Goal: Complete application form

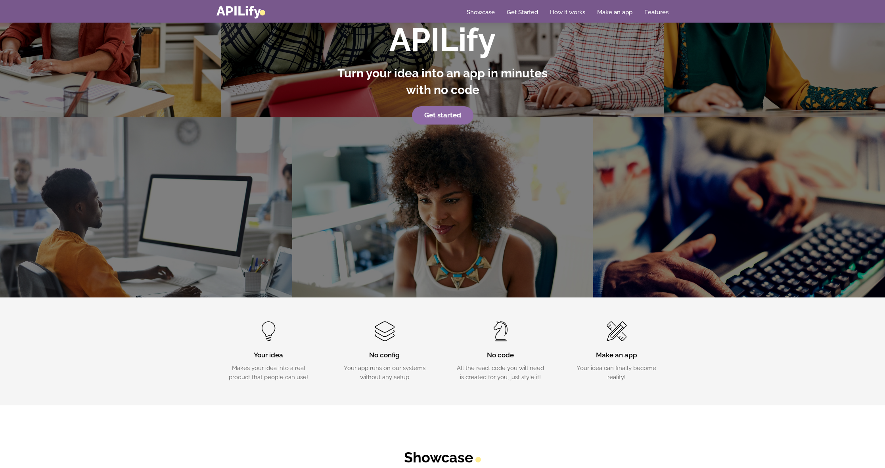
scroll to position [171, 0]
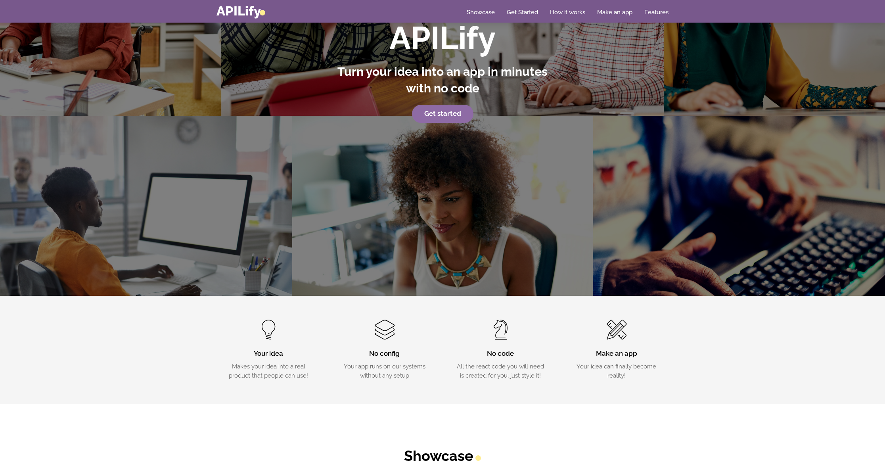
click at [443, 115] on strong "Get started" at bounding box center [442, 113] width 37 height 8
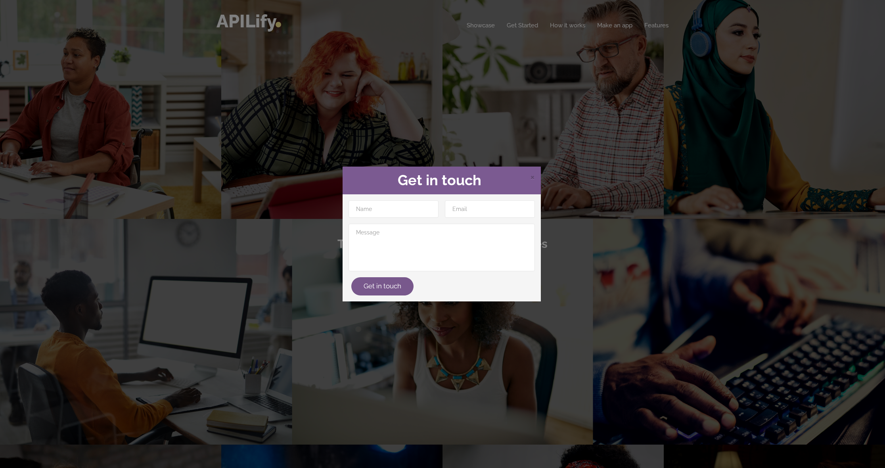
scroll to position [0, 0]
type input "grgfddgfdfg"
click at [525, 209] on input "ef" at bounding box center [490, 208] width 90 height 17
click at [522, 209] on input "ef" at bounding box center [490, 208] width 90 height 17
click at [490, 210] on input "ef" at bounding box center [490, 208] width 90 height 17
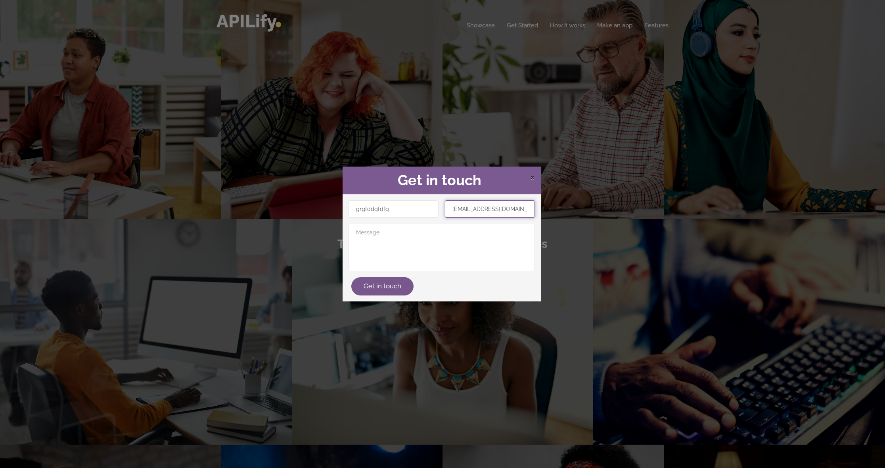
type input "[EMAIL_ADDRESS][DOMAIN_NAME]"
click at [530, 178] on span "×" at bounding box center [532, 176] width 5 height 12
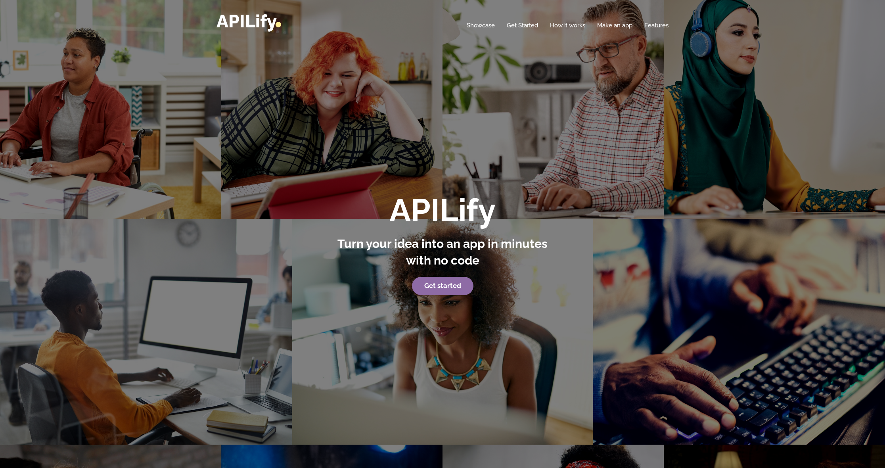
drag, startPoint x: 541, startPoint y: 132, endPoint x: 565, endPoint y: 72, distance: 64.2
click at [607, 25] on link "Make an app" at bounding box center [614, 25] width 35 height 8
click at [611, 23] on link "Make an app" at bounding box center [614, 25] width 35 height 8
click at [620, 26] on link "Make an app" at bounding box center [614, 25] width 35 height 8
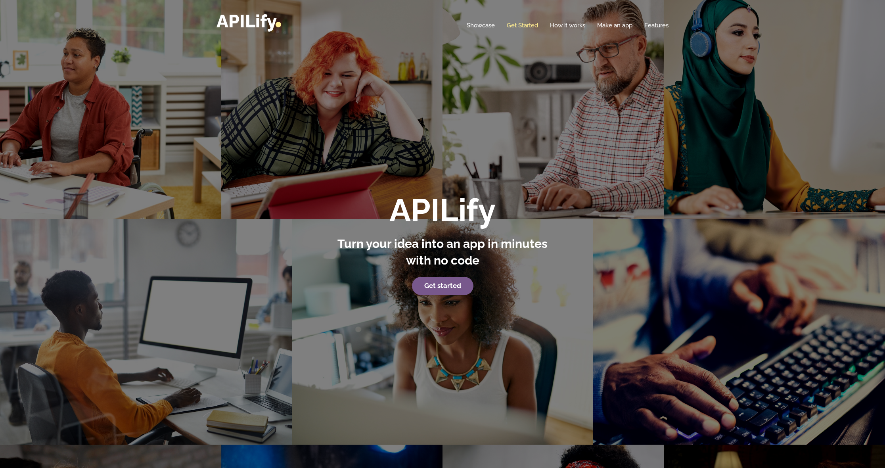
click at [512, 28] on link "Get Started" at bounding box center [522, 25] width 31 height 8
click at [488, 27] on link "Showcase" at bounding box center [481, 25] width 28 height 8
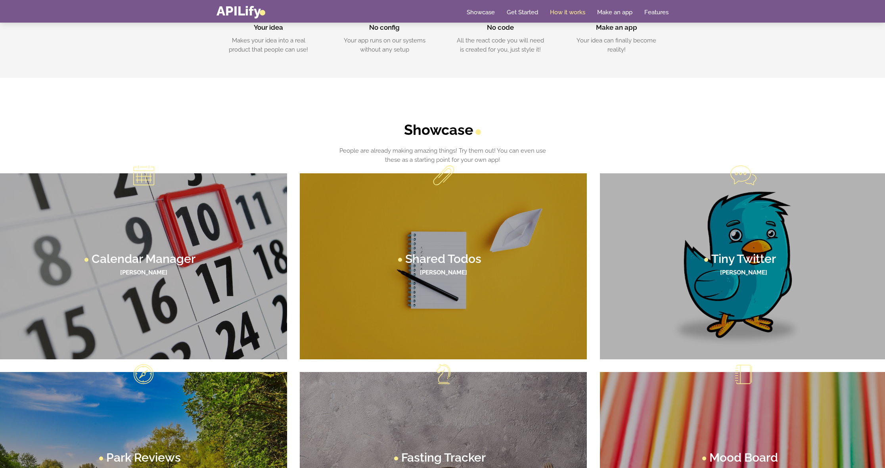
scroll to position [553, 0]
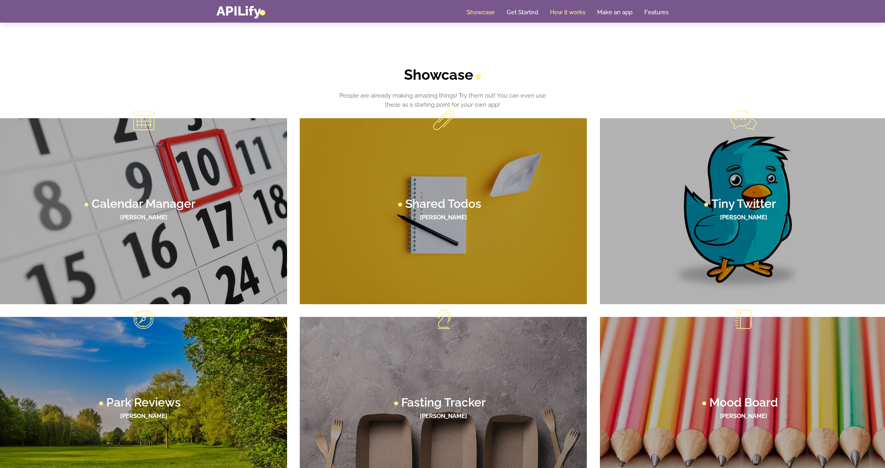
drag, startPoint x: 612, startPoint y: 12, endPoint x: 580, endPoint y: 10, distance: 31.4
click at [607, 11] on link "Make an app" at bounding box center [614, 12] width 35 height 8
click at [521, 12] on link "Get Started" at bounding box center [522, 12] width 31 height 8
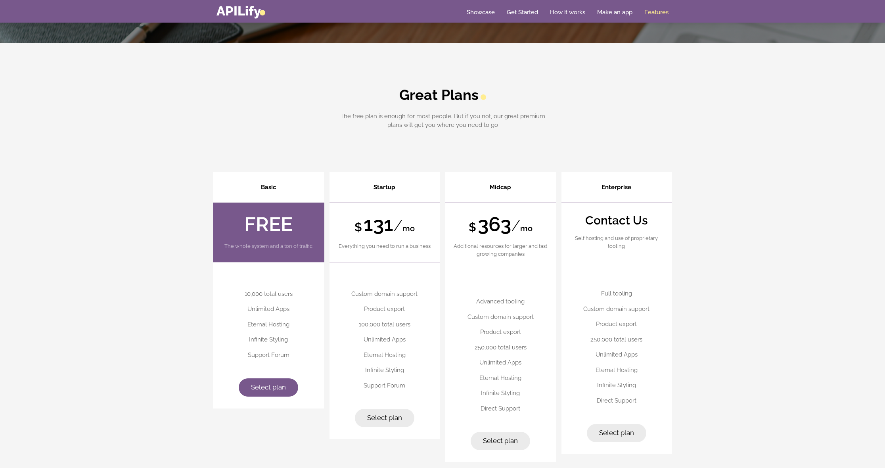
scroll to position [2150, 0]
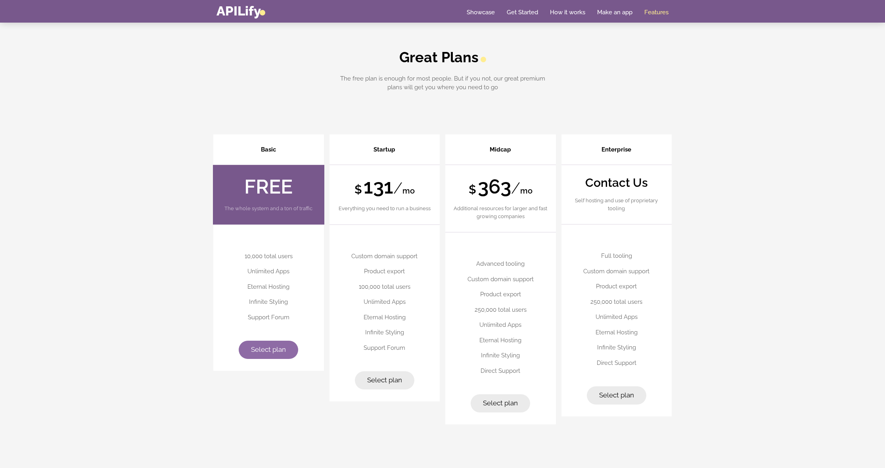
click at [280, 345] on span "Select plan" at bounding box center [268, 349] width 35 height 8
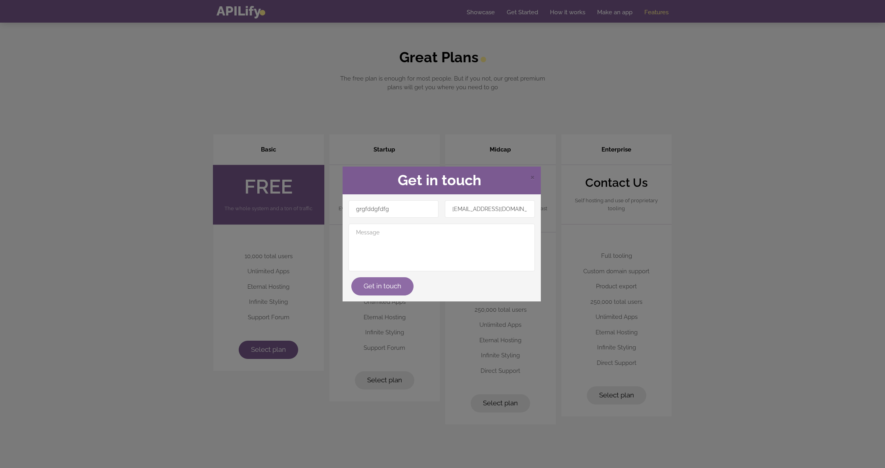
click at [398, 288] on button "Get in touch" at bounding box center [382, 286] width 62 height 18
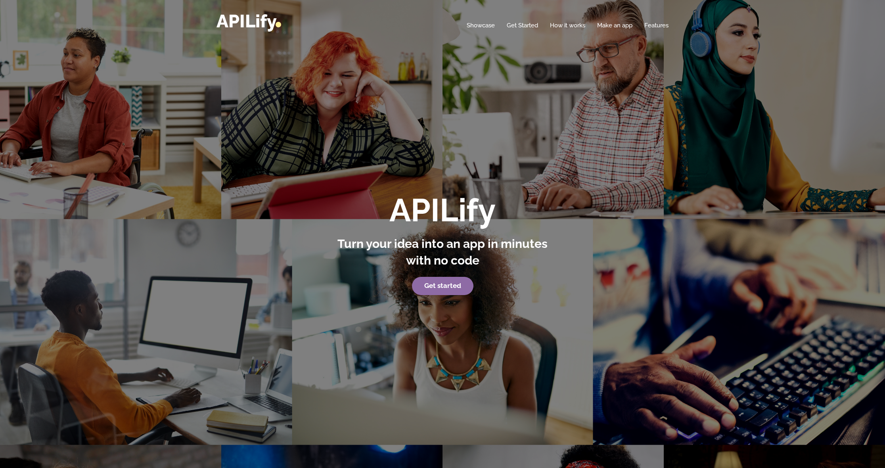
click at [463, 284] on link "Get started" at bounding box center [442, 286] width 61 height 18
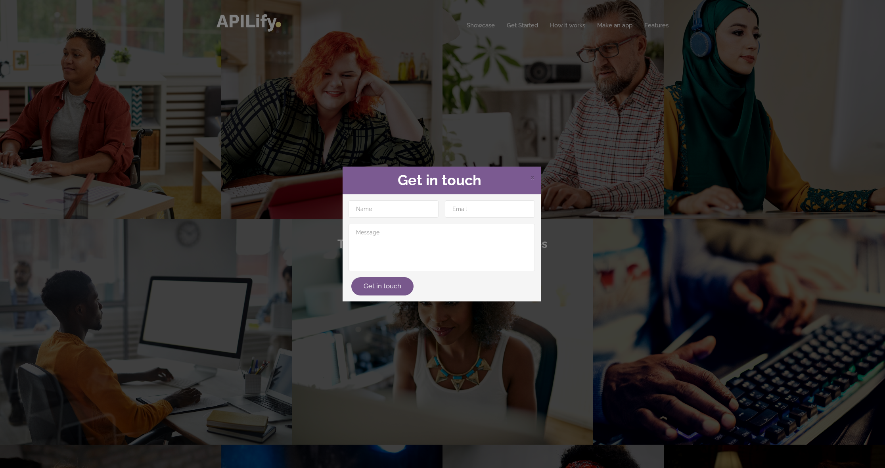
click at [530, 180] on span "×" at bounding box center [532, 176] width 5 height 12
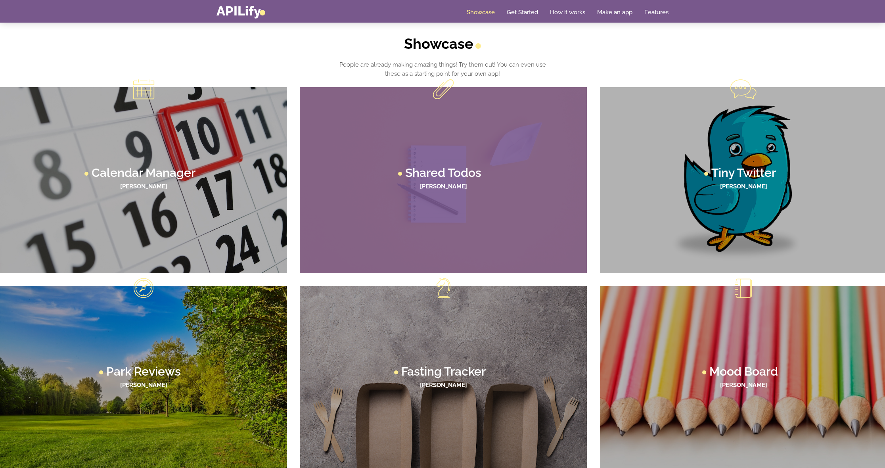
scroll to position [584, 0]
